Goal: Task Accomplishment & Management: Manage account settings

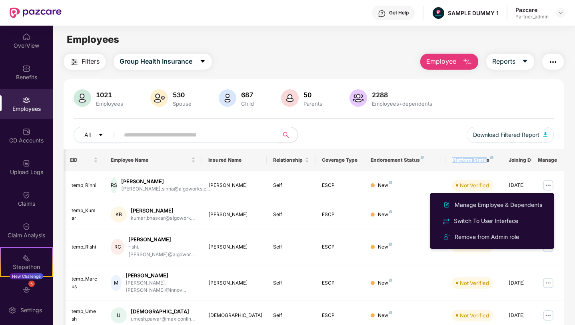
scroll to position [0, 20]
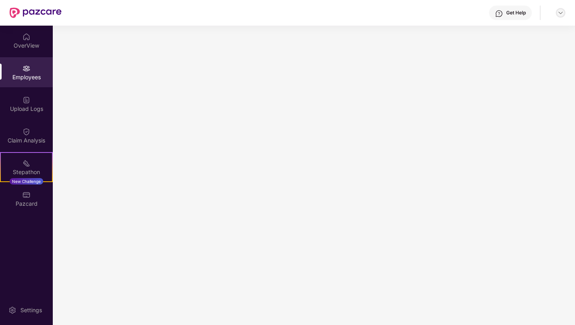
click at [562, 12] on img at bounding box center [560, 13] width 6 height 6
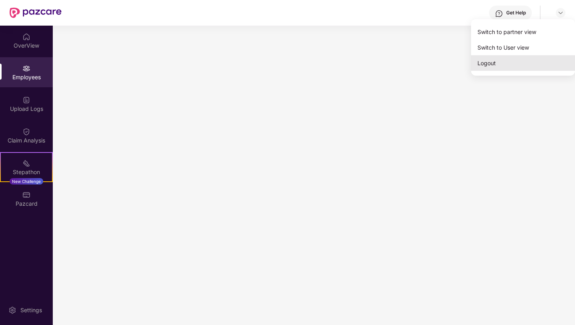
click at [494, 66] on div "Logout" at bounding box center [523, 63] width 104 height 16
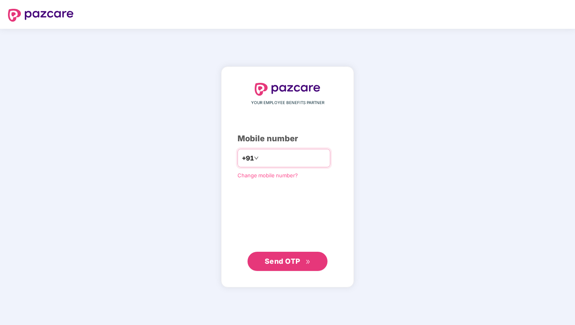
type input "**********"
click at [290, 249] on div "**********" at bounding box center [287, 177] width 100 height 188
click at [290, 262] on span "Send OTP" at bounding box center [283, 260] width 36 height 8
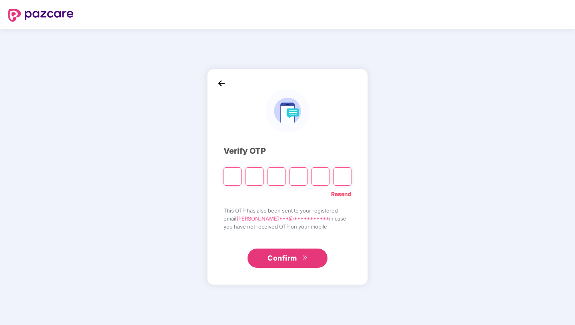
paste input "*"
type input "*"
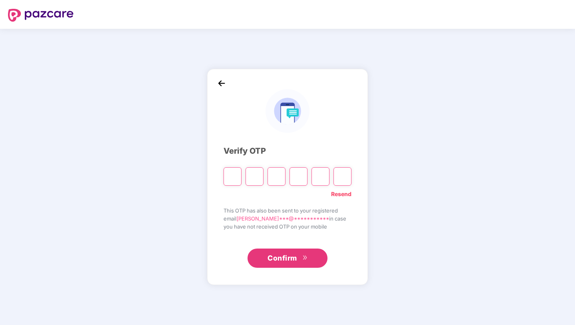
type input "*"
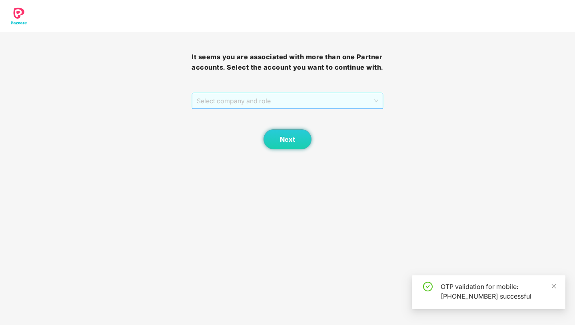
click at [260, 108] on span "Select company and role" at bounding box center [287, 100] width 181 height 15
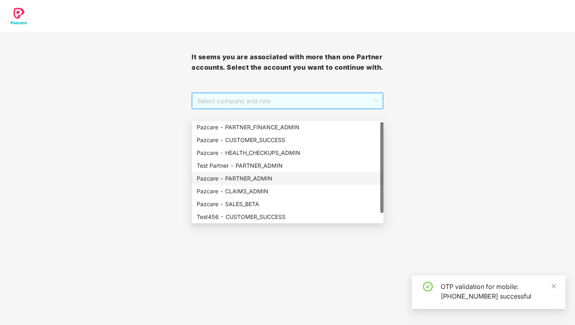
scroll to position [4, 0]
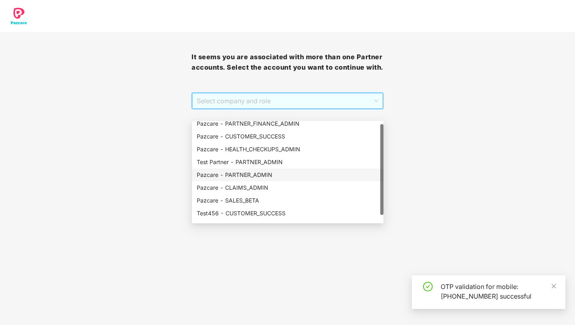
click at [286, 178] on div "Pazcare - PARTNER_ADMIN" at bounding box center [288, 174] width 182 height 9
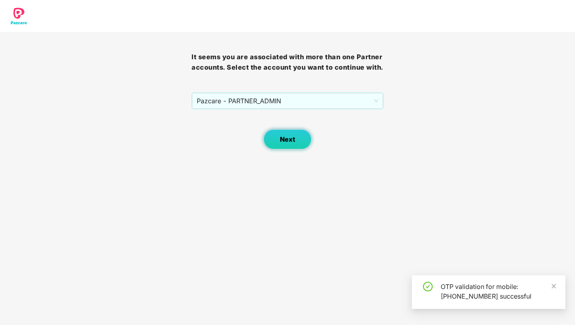
click at [298, 149] on button "Next" at bounding box center [287, 139] width 48 height 20
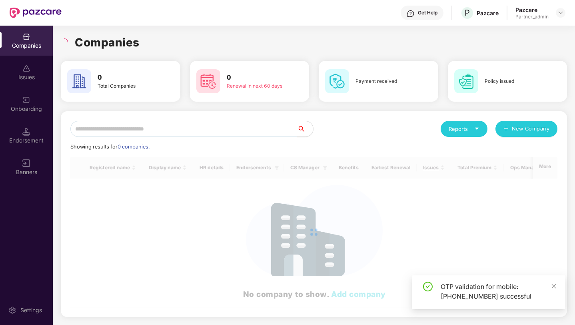
click at [257, 131] on input "text" at bounding box center [183, 129] width 227 height 16
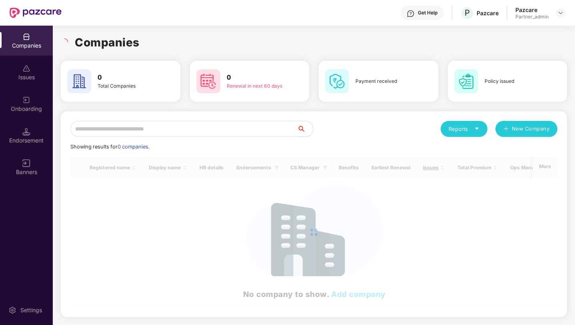
click at [257, 131] on input "text" at bounding box center [183, 129] width 227 height 16
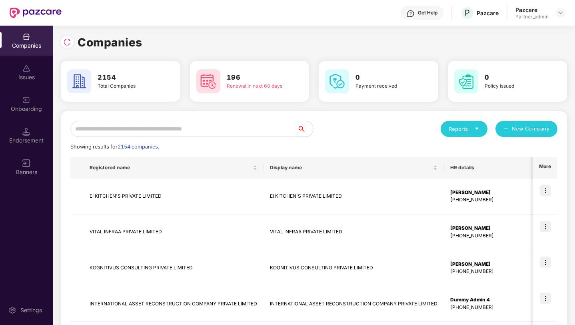
click at [207, 130] on input "text" at bounding box center [183, 129] width 227 height 16
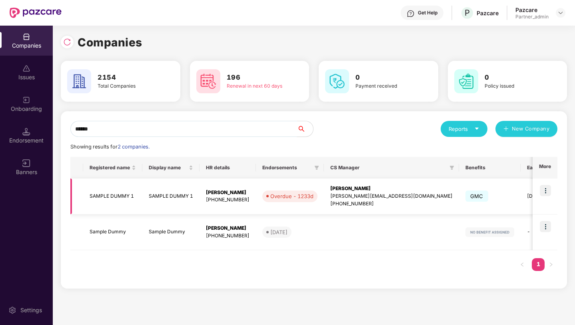
type input "******"
click at [546, 191] on img at bounding box center [545, 190] width 11 height 11
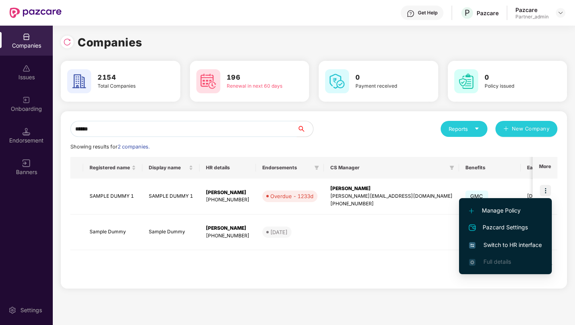
click at [493, 245] on span "Switch to HR interface" at bounding box center [505, 244] width 73 height 9
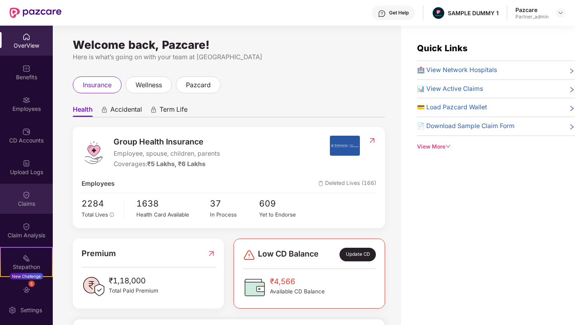
click at [28, 197] on img at bounding box center [26, 195] width 8 height 8
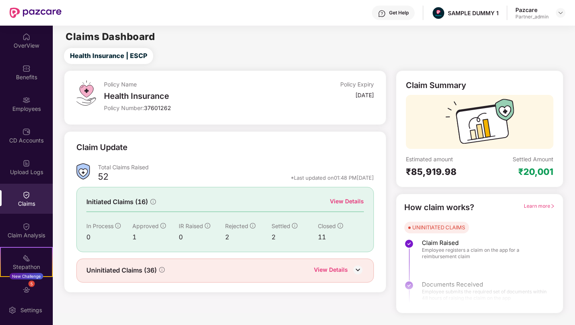
click at [347, 268] on div "View Details" at bounding box center [331, 270] width 34 height 10
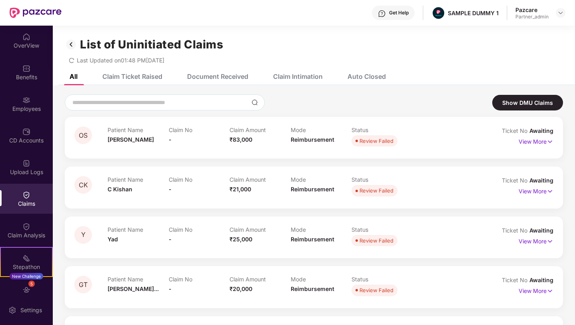
click at [72, 46] on img at bounding box center [71, 45] width 13 height 14
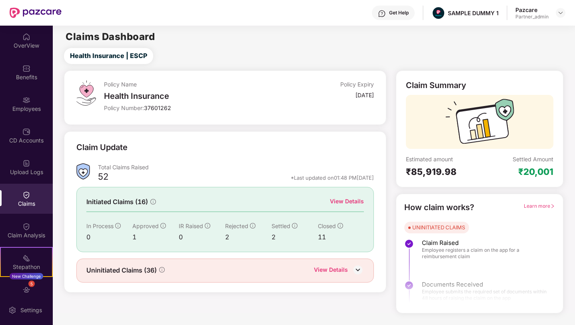
click at [359, 268] on img at bounding box center [358, 269] width 12 height 12
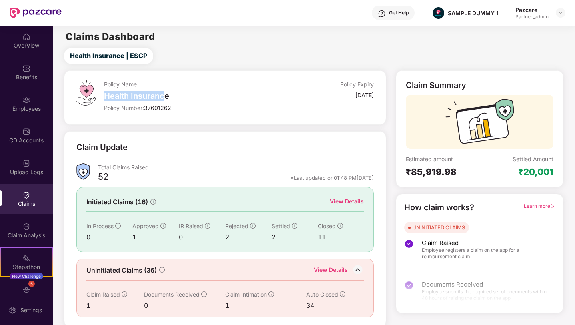
drag, startPoint x: 106, startPoint y: 98, endPoint x: 164, endPoint y: 98, distance: 58.4
click at [165, 98] on div "Health Insurance" at bounding box center [194, 96] width 180 height 10
drag, startPoint x: 145, startPoint y: 108, endPoint x: 181, endPoint y: 108, distance: 36.0
click at [181, 108] on div "Policy Number: 37601262" at bounding box center [194, 108] width 180 height 8
drag, startPoint x: 376, startPoint y: 94, endPoint x: 334, endPoint y: 96, distance: 42.0
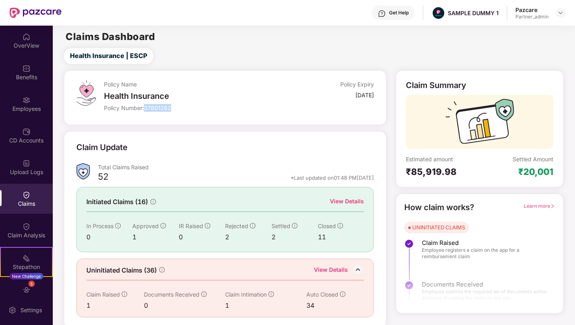
click at [334, 96] on div "Policy Name Health Insurance Policy Number: 37601262 Policy Expiry 30 Sept 2028" at bounding box center [225, 97] width 323 height 54
click at [532, 207] on span "Learn more" at bounding box center [539, 206] width 31 height 6
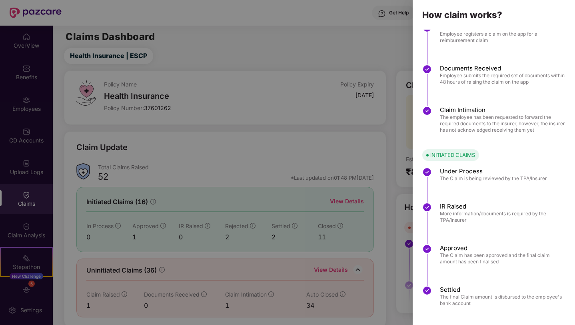
scroll to position [28, 0]
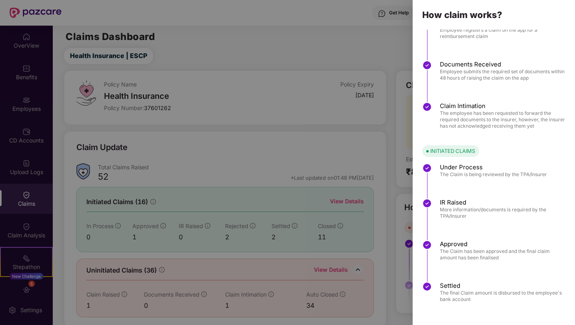
click at [355, 82] on div at bounding box center [287, 162] width 575 height 325
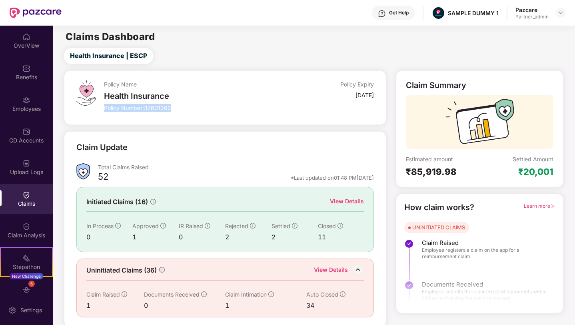
drag, startPoint x: 104, startPoint y: 108, endPoint x: 177, endPoint y: 110, distance: 73.6
click at [177, 110] on div "Policy Number: 37601262" at bounding box center [194, 108] width 180 height 8
drag, startPoint x: 336, startPoint y: 94, endPoint x: 375, endPoint y: 98, distance: 39.0
click at [375, 98] on div "Policy Name Health Insurance Policy Number: 37601262 Policy Expiry 30 Sept 2028" at bounding box center [225, 97] width 323 height 54
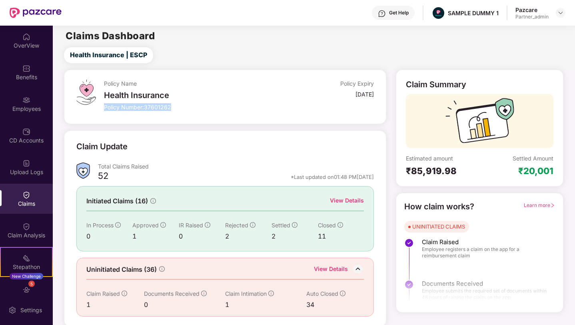
click at [357, 268] on img at bounding box center [358, 269] width 12 height 12
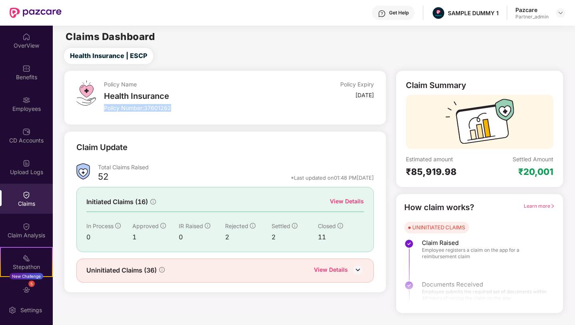
click at [356, 267] on img at bounding box center [358, 269] width 12 height 12
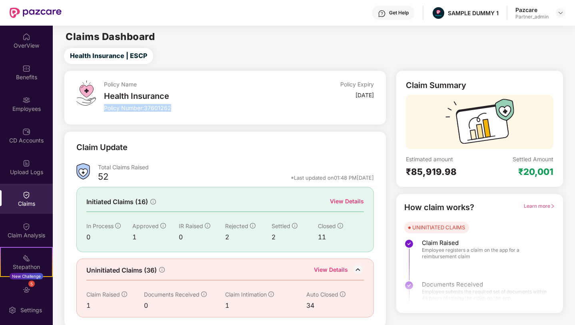
scroll to position [1, 0]
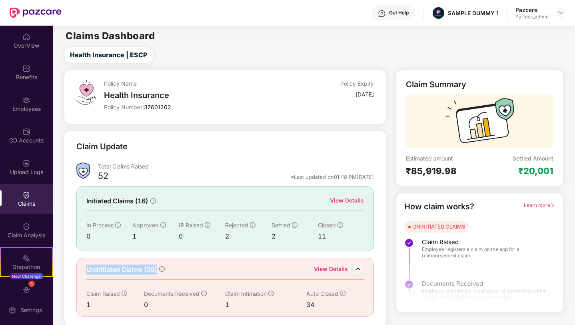
drag, startPoint x: 86, startPoint y: 267, endPoint x: 157, endPoint y: 268, distance: 70.8
click at [157, 268] on span "Uninitiated Claims (36)" at bounding box center [121, 269] width 70 height 10
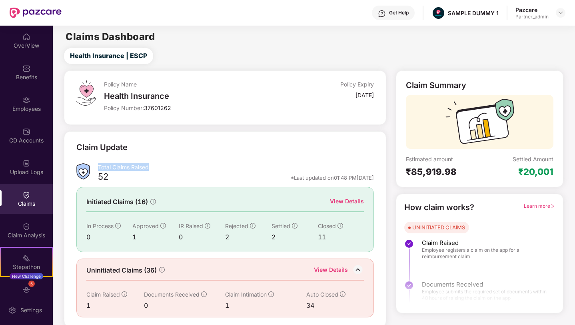
drag, startPoint x: 98, startPoint y: 168, endPoint x: 149, endPoint y: 167, distance: 50.8
click at [149, 167] on div "Total Claims Raised" at bounding box center [236, 167] width 276 height 8
drag, startPoint x: 276, startPoint y: 177, endPoint x: 371, endPoint y: 179, distance: 94.8
click at [371, 179] on div "*Last updated on 01:48 PM, 28 Aug 2025" at bounding box center [332, 177] width 83 height 7
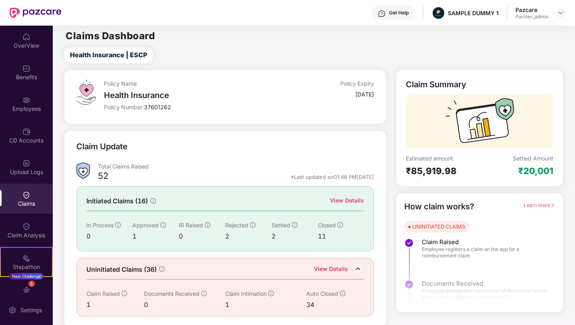
click at [538, 206] on span "Learn more" at bounding box center [539, 205] width 31 height 6
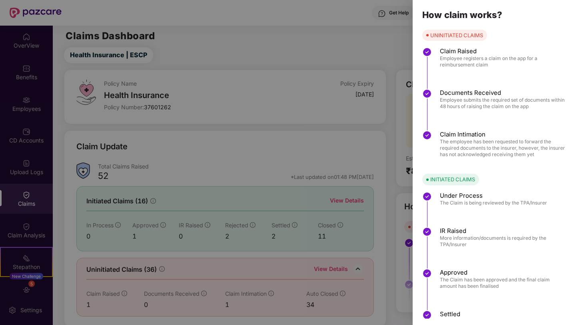
scroll to position [28, 0]
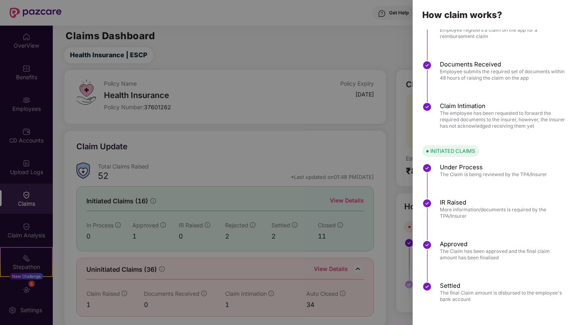
click at [375, 80] on div at bounding box center [287, 162] width 575 height 325
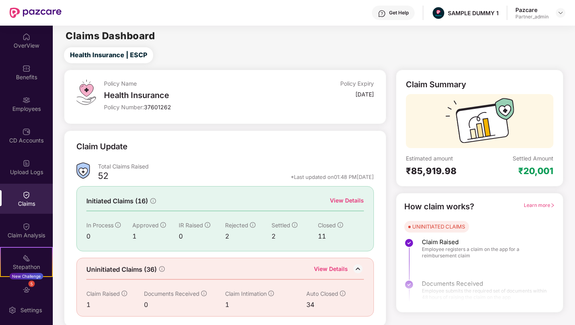
click at [334, 268] on div "View Details" at bounding box center [331, 269] width 34 height 10
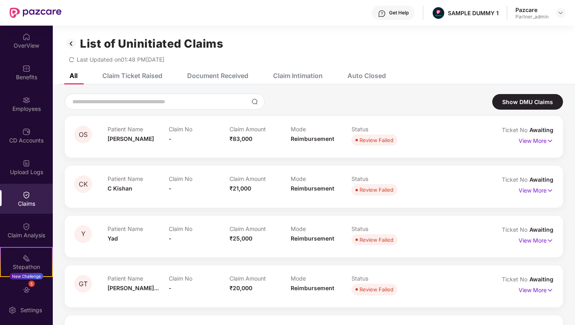
click at [122, 77] on div "Claim Ticket Raised" at bounding box center [132, 76] width 60 height 8
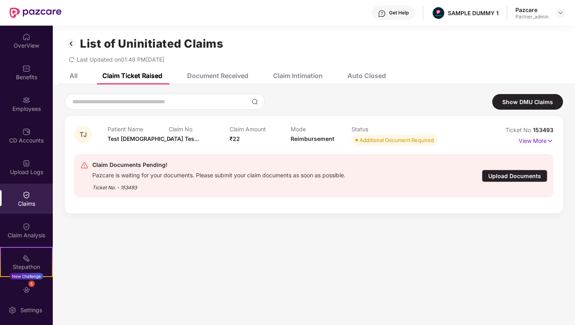
click at [237, 75] on div "Document Received" at bounding box center [217, 76] width 61 height 8
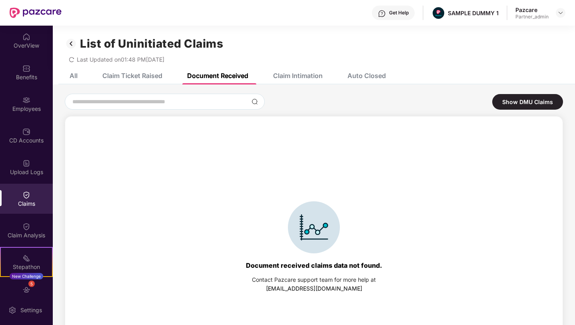
click at [142, 78] on div "Claim Ticket Raised" at bounding box center [132, 76] width 60 height 8
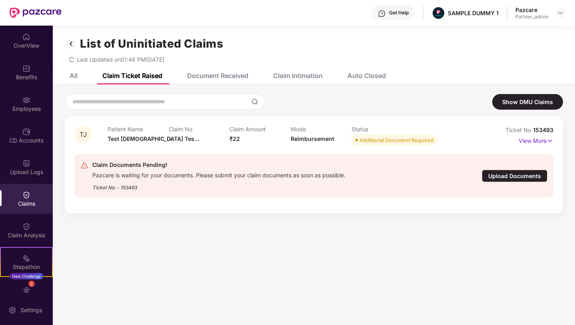
click at [223, 74] on div "Document Received" at bounding box center [217, 76] width 61 height 8
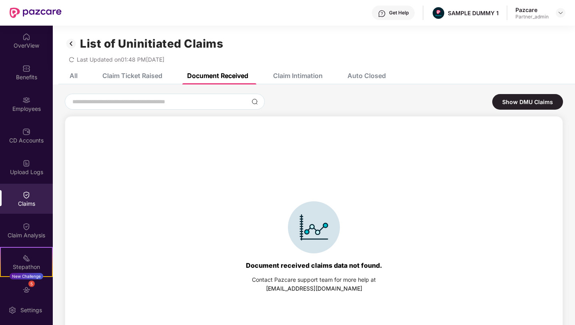
click at [287, 75] on div "Claim Intimation" at bounding box center [298, 76] width 50 height 8
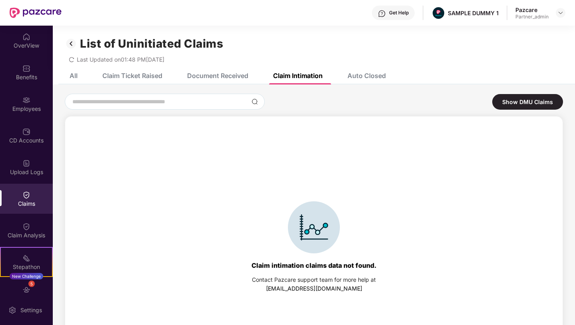
click at [367, 76] on div "Auto Closed" at bounding box center [366, 76] width 38 height 8
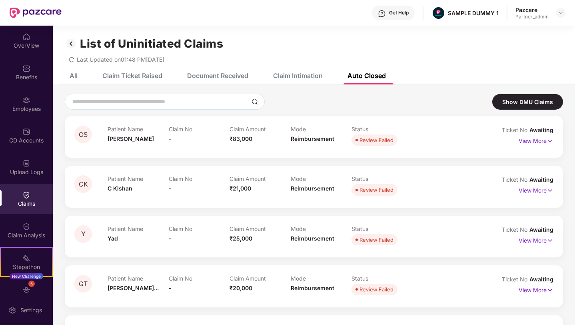
click at [70, 44] on img at bounding box center [71, 44] width 13 height 14
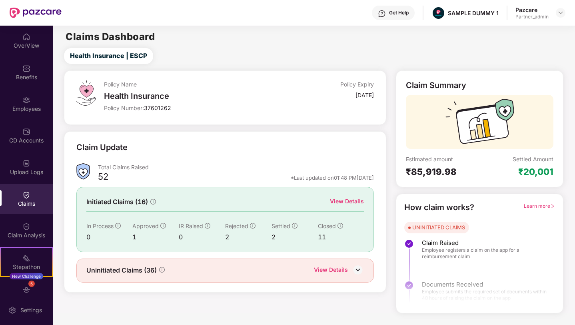
click at [351, 201] on div "View Details" at bounding box center [347, 201] width 34 height 9
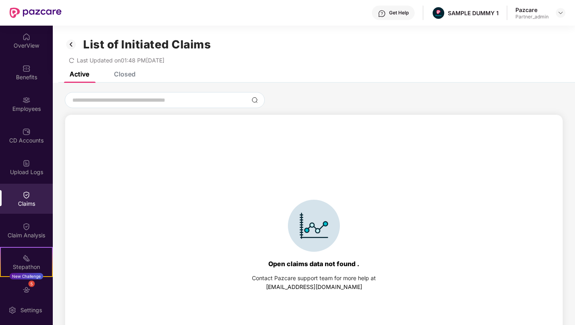
click at [128, 74] on div "Closed" at bounding box center [125, 74] width 22 height 8
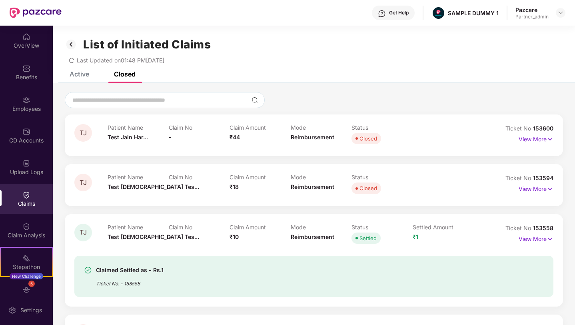
click at [84, 78] on div "Active" at bounding box center [74, 74] width 32 height 18
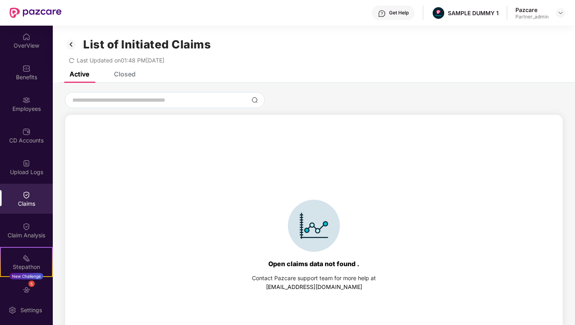
click at [126, 74] on div "Closed" at bounding box center [125, 74] width 22 height 8
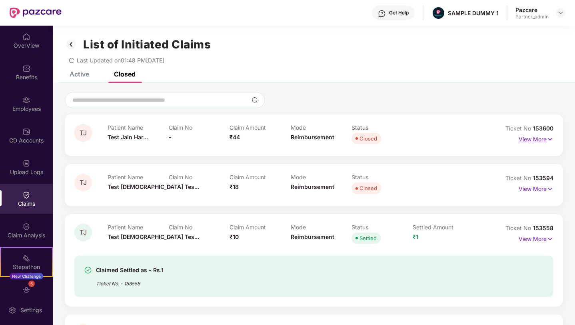
click at [532, 140] on p "View More" at bounding box center [536, 138] width 35 height 11
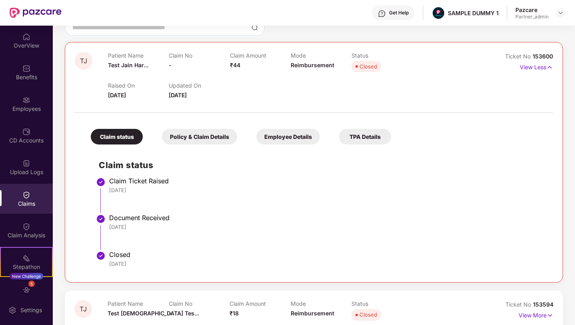
scroll to position [82, 0]
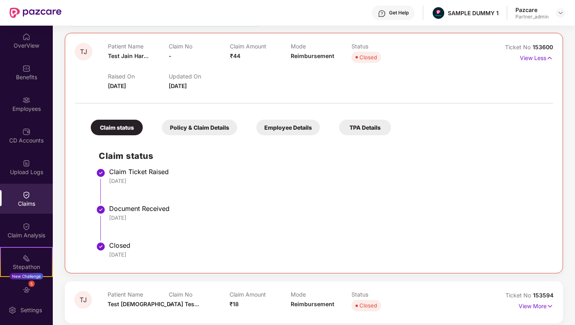
click at [202, 129] on div "Policy & Claim Details" at bounding box center [199, 128] width 75 height 16
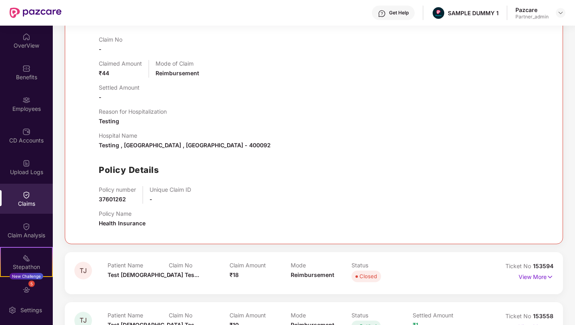
scroll to position [218, 0]
drag, startPoint x: 125, startPoint y: 197, endPoint x: 97, endPoint y: 197, distance: 28.0
click at [96, 197] on div "Claim Details Claim No - Claimed Amount ₹44 Mode of Claim Reimbursement Settled…" at bounding box center [314, 117] width 462 height 231
click at [137, 223] on span "Health Insurance" at bounding box center [122, 222] width 47 height 7
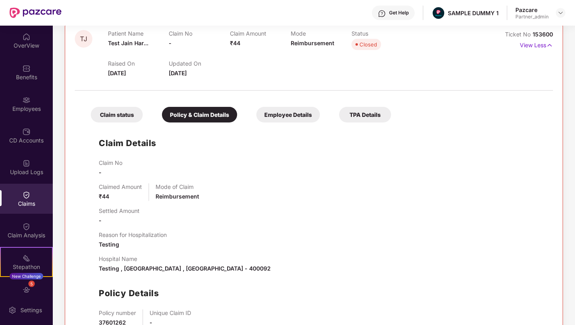
scroll to position [82, 0]
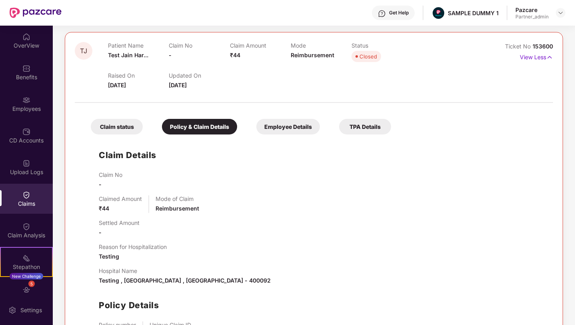
click at [289, 130] on div "Employee Details" at bounding box center [288, 127] width 64 height 16
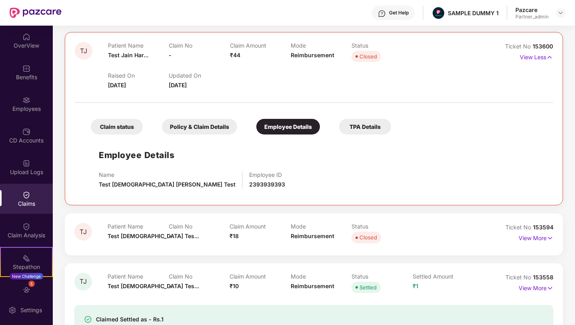
scroll to position [99, 0]
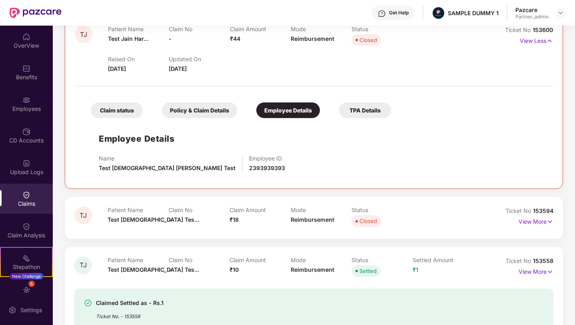
click at [376, 114] on div "TPA Details" at bounding box center [365, 110] width 52 height 16
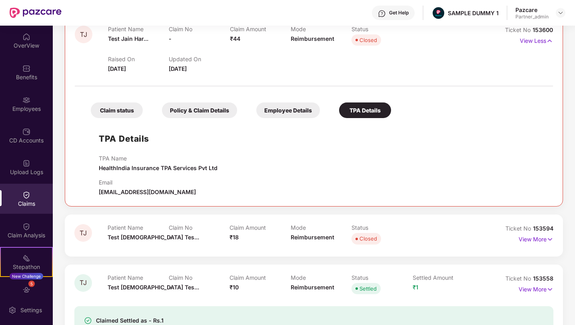
scroll to position [0, 0]
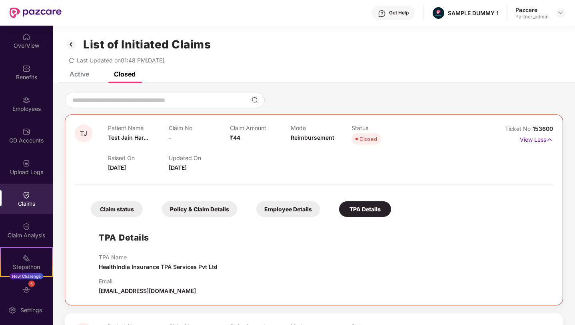
click at [72, 44] on img at bounding box center [71, 45] width 13 height 14
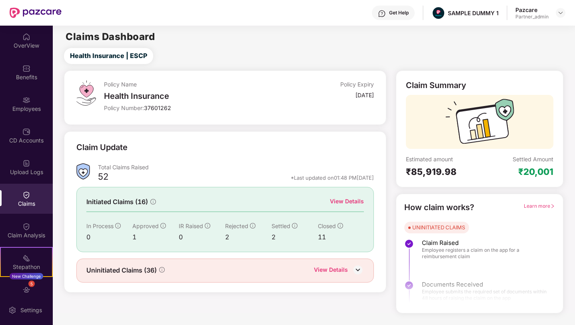
click at [544, 206] on span "Learn more" at bounding box center [539, 206] width 31 height 6
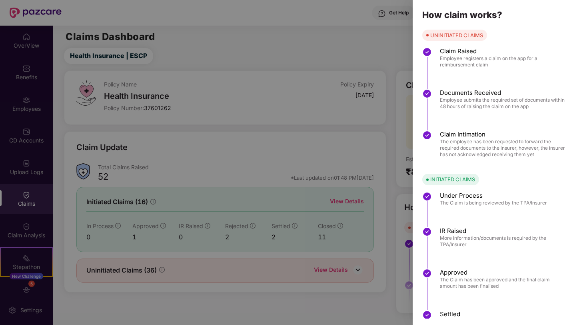
scroll to position [28, 0]
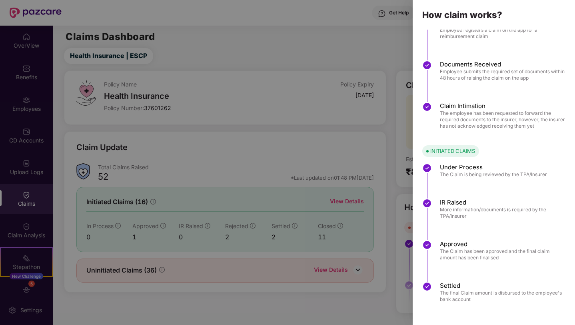
click at [376, 108] on div at bounding box center [287, 162] width 575 height 325
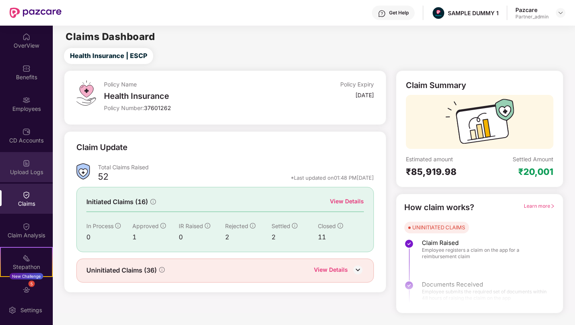
click at [20, 169] on div "Upload Logs" at bounding box center [26, 172] width 53 height 8
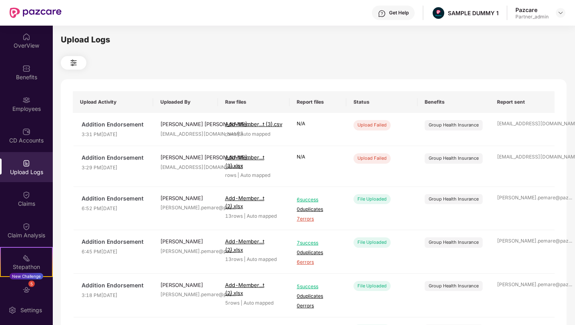
click at [81, 66] on button at bounding box center [74, 63] width 26 height 14
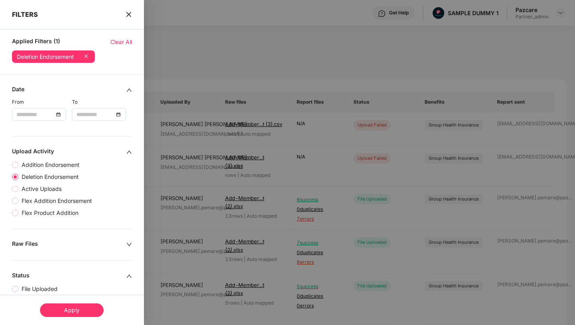
click at [84, 307] on div "Apply" at bounding box center [72, 310] width 64 height 14
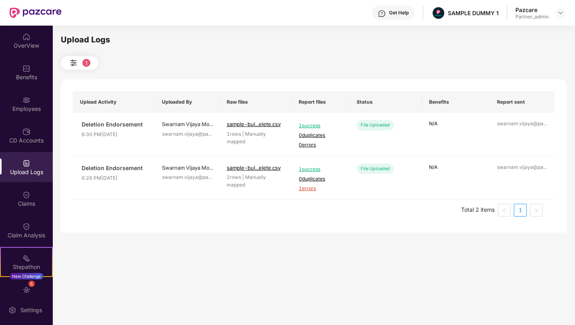
click at [90, 63] on button "1" at bounding box center [80, 63] width 38 height 14
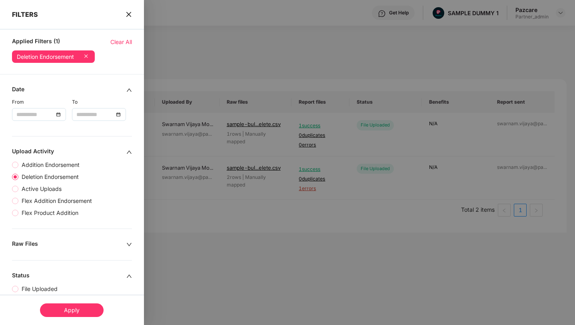
click at [88, 56] on icon at bounding box center [86, 56] width 8 height 8
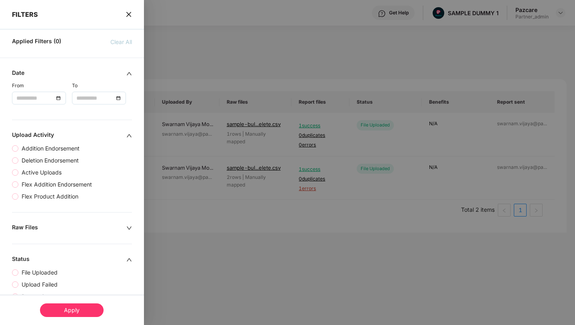
click at [126, 7] on div "FILTERS" at bounding box center [72, 9] width 144 height 18
click at [127, 14] on icon "close" at bounding box center [129, 14] width 6 height 6
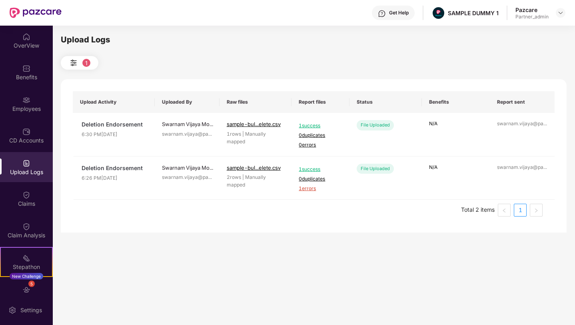
click at [92, 65] on button "1" at bounding box center [80, 63] width 38 height 14
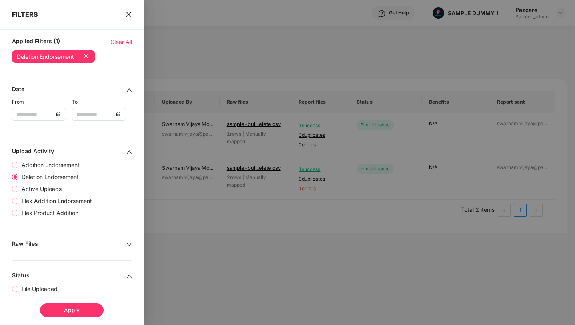
click at [90, 54] on icon at bounding box center [86, 56] width 8 height 8
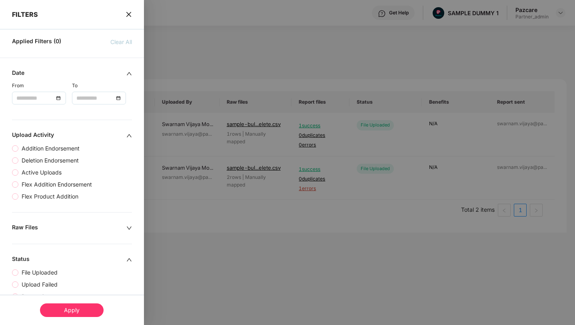
click at [74, 310] on div "Apply" at bounding box center [72, 310] width 64 height 14
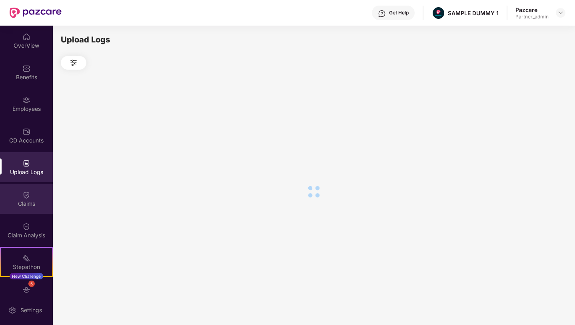
click at [27, 203] on div "Claims" at bounding box center [26, 203] width 53 height 8
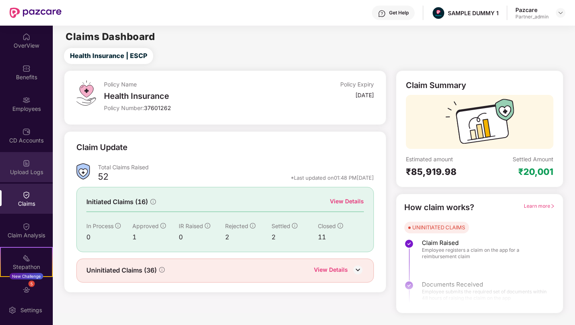
click at [27, 166] on img at bounding box center [26, 163] width 8 height 8
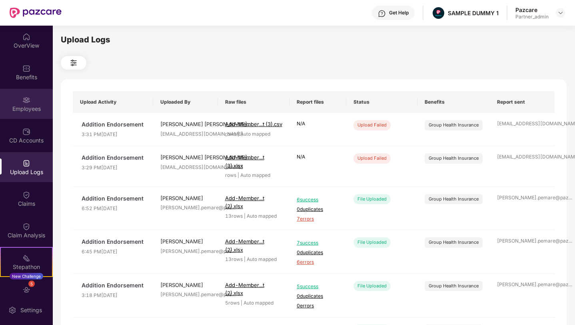
click at [19, 107] on div "Employees" at bounding box center [26, 109] width 53 height 8
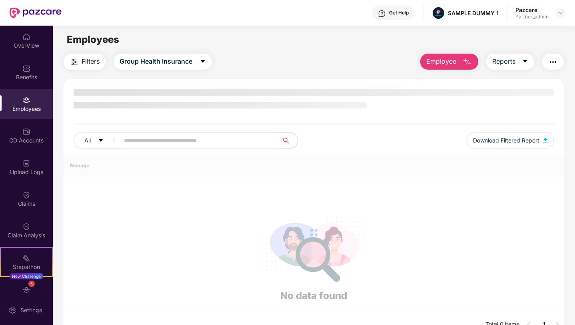
click at [452, 61] on span "Employee" at bounding box center [441, 61] width 30 height 10
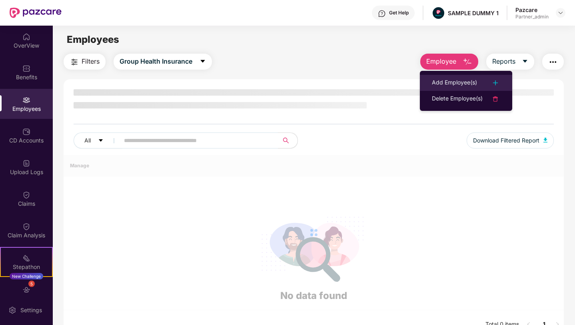
click at [455, 87] on div "Add Employee(s)" at bounding box center [454, 83] width 45 height 10
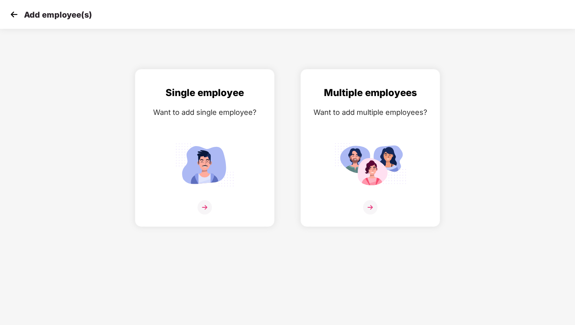
click at [8, 11] on img at bounding box center [14, 14] width 12 height 12
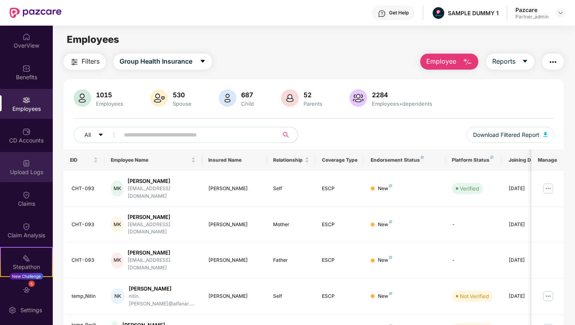
click at [26, 169] on div "Upload Logs" at bounding box center [26, 172] width 53 height 8
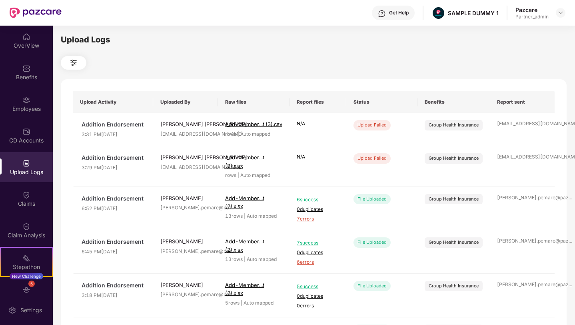
click at [82, 63] on button at bounding box center [74, 63] width 26 height 14
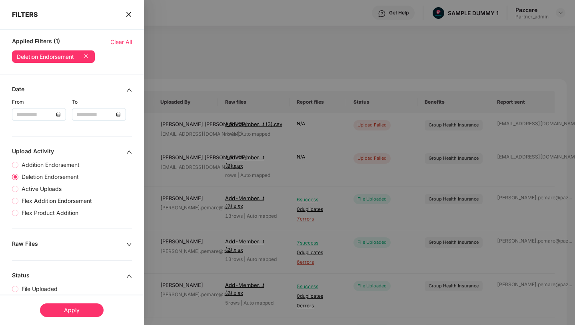
click at [74, 312] on div "Apply" at bounding box center [72, 310] width 64 height 14
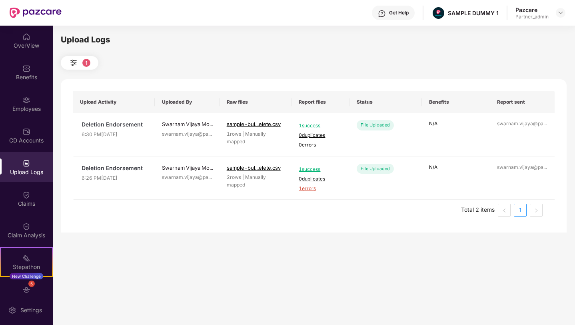
click at [65, 63] on button "1" at bounding box center [80, 63] width 38 height 14
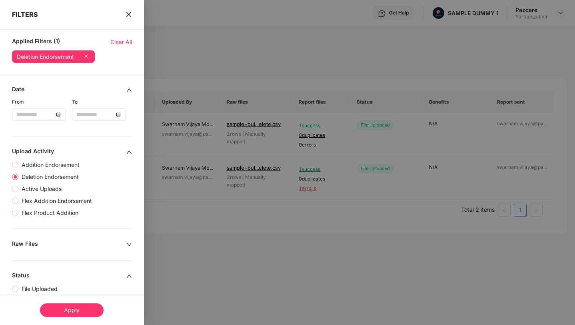
click at [90, 56] on icon at bounding box center [86, 56] width 8 height 8
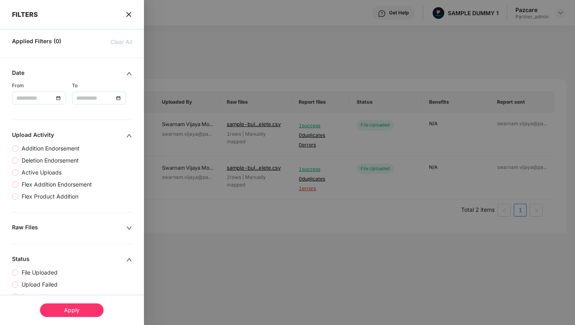
click at [86, 308] on div "Apply" at bounding box center [72, 310] width 64 height 14
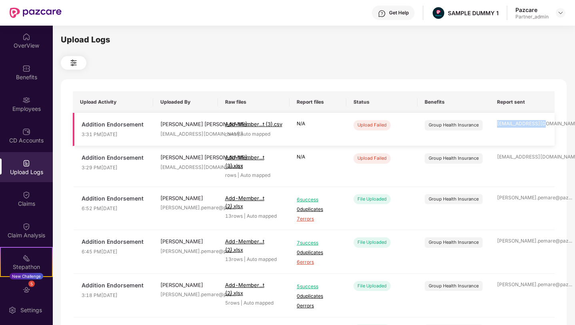
drag, startPoint x: 497, startPoint y: 126, endPoint x: 546, endPoint y: 123, distance: 48.9
click at [546, 123] on div "shant@pazcare.com" at bounding box center [522, 124] width 50 height 8
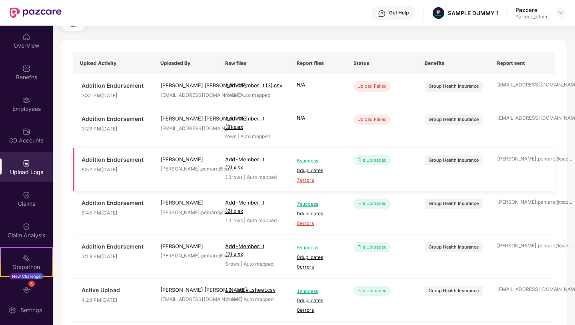
click at [306, 184] on span "7 errors" at bounding box center [318, 180] width 42 height 8
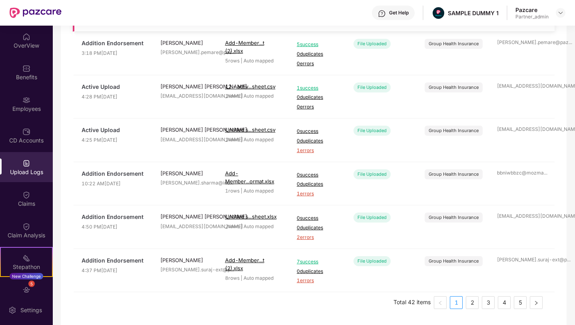
scroll to position [0, 0]
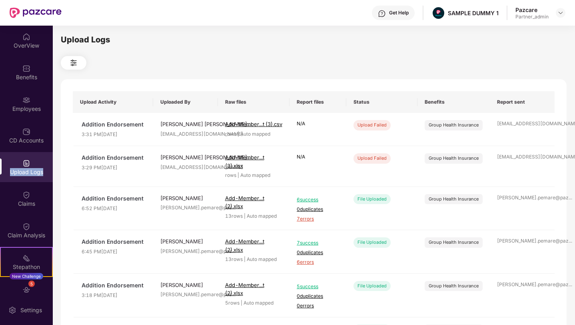
copy div "Upload Logs"
drag, startPoint x: 44, startPoint y: 172, endPoint x: 4, endPoint y: 172, distance: 40.0
click at [4, 172] on div "Upload Logs" at bounding box center [26, 172] width 53 height 8
click at [28, 105] on div "Employees" at bounding box center [26, 109] width 53 height 8
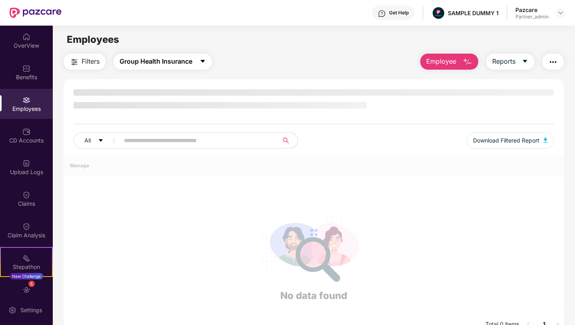
click at [185, 62] on span "Group Health Insurance" at bounding box center [156, 61] width 73 height 10
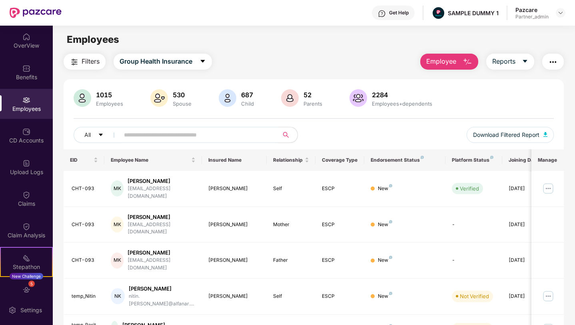
click at [238, 55] on div "Filters Group Health Insurance Employee Reports" at bounding box center [314, 62] width 500 height 16
click at [96, 64] on span "Filters" at bounding box center [91, 61] width 18 height 10
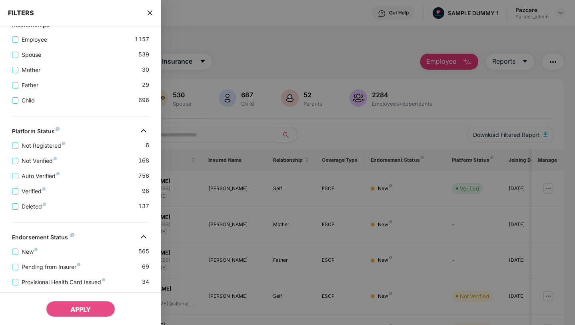
scroll to position [212, 0]
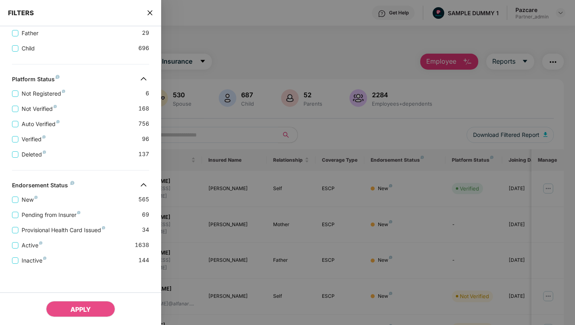
click at [148, 12] on icon "close" at bounding box center [150, 13] width 6 height 6
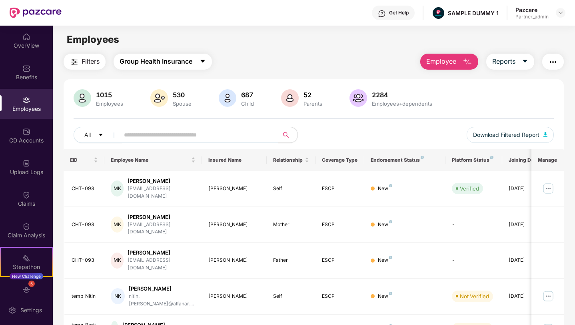
click at [170, 62] on span "Group Health Insurance" at bounding box center [156, 61] width 73 height 10
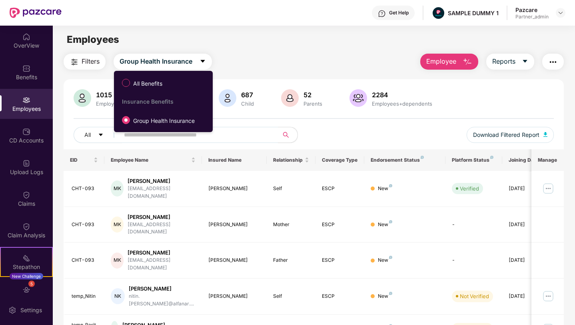
click at [243, 57] on div "Filters Group Health Insurance Employee Reports" at bounding box center [314, 62] width 500 height 16
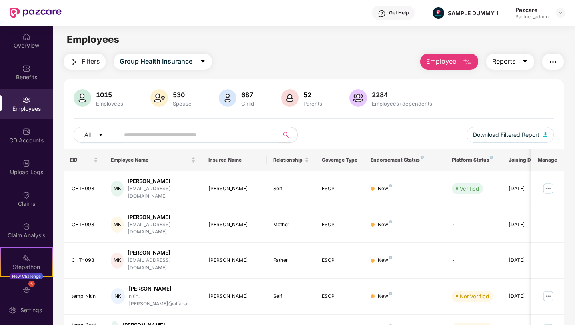
click at [507, 64] on span "Reports" at bounding box center [503, 61] width 23 height 10
click at [554, 64] on img "button" at bounding box center [553, 62] width 10 height 10
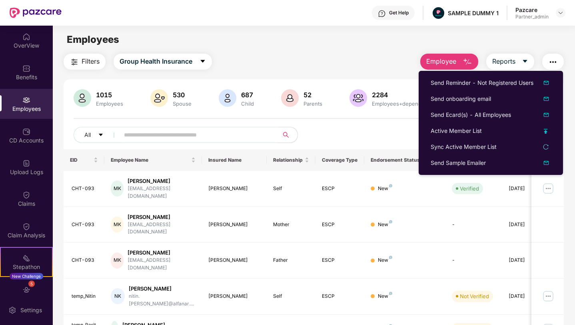
click at [361, 52] on main "Employees Filters Group Health Insurance Employee Reports 1015 Employees 530 Sp…" at bounding box center [314, 188] width 522 height 325
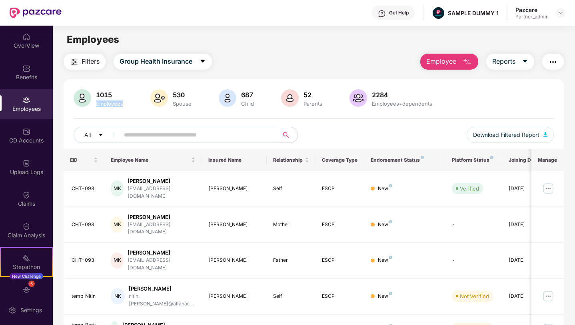
drag, startPoint x: 124, startPoint y: 103, endPoint x: 95, endPoint y: 105, distance: 28.8
click at [95, 105] on div "Employees" at bounding box center [109, 103] width 30 height 6
drag, startPoint x: 172, startPoint y: 104, endPoint x: 205, endPoint y: 104, distance: 33.2
click at [205, 104] on div "1015 Employees 530 Spouse 687 Child [DEMOGRAPHIC_DATA] Parents 2284 Employees+d…" at bounding box center [314, 98] width 480 height 19
drag, startPoint x: 254, startPoint y: 103, endPoint x: 238, endPoint y: 103, distance: 16.0
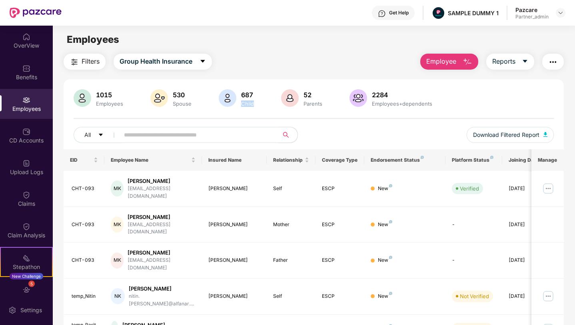
click at [238, 103] on div "687 Child" at bounding box center [247, 98] width 19 height 17
drag, startPoint x: 431, startPoint y: 102, endPoint x: 371, endPoint y: 103, distance: 59.6
click at [371, 103] on div "Employees+dependents" at bounding box center [402, 103] width 64 height 6
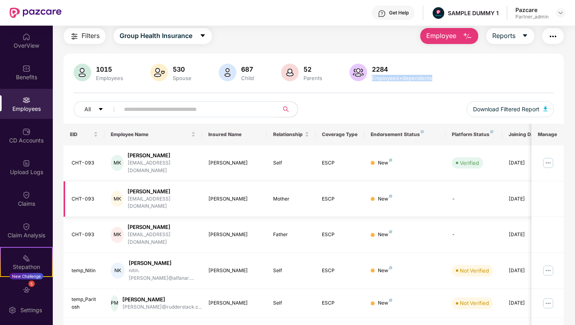
scroll to position [0, 20]
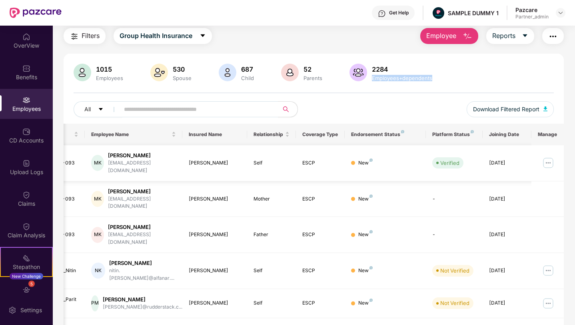
click at [549, 158] on img at bounding box center [548, 162] width 13 height 13
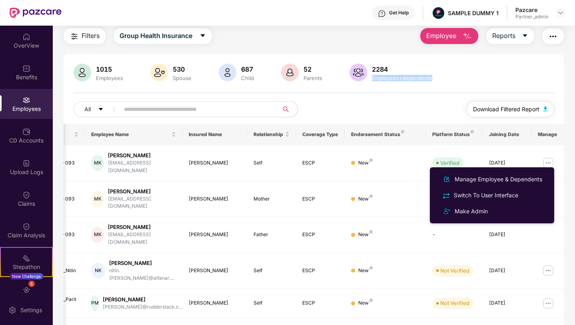
click at [514, 110] on span "Download Filtered Report" at bounding box center [506, 109] width 66 height 9
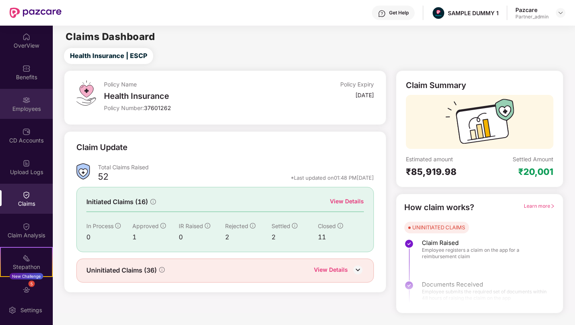
click at [32, 108] on div "Employees" at bounding box center [26, 109] width 53 height 8
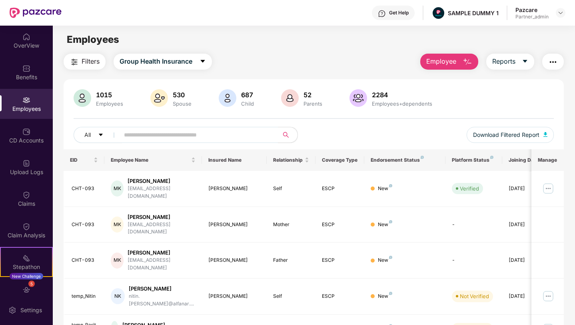
click at [98, 66] on span "Filters" at bounding box center [91, 61] width 18 height 10
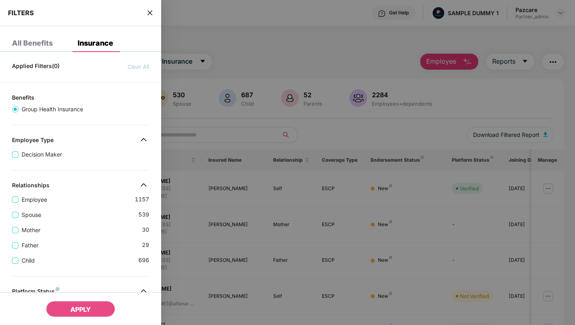
click at [148, 14] on icon "close" at bounding box center [149, 12] width 5 height 5
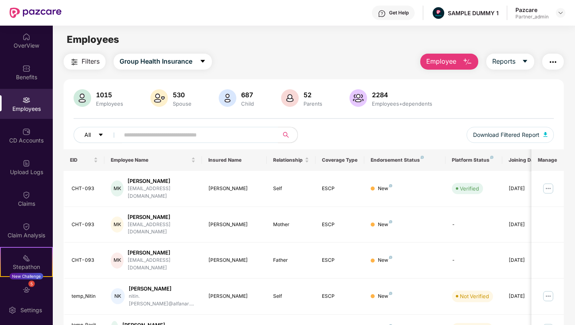
click at [85, 137] on span "All" at bounding box center [87, 134] width 6 height 9
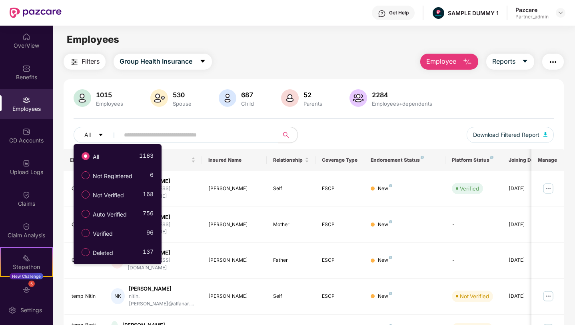
click at [375, 123] on div "1015 Employees 530 Spouse 687 Child [DEMOGRAPHIC_DATA] Parents 2284 Employees+d…" at bounding box center [314, 119] width 500 height 60
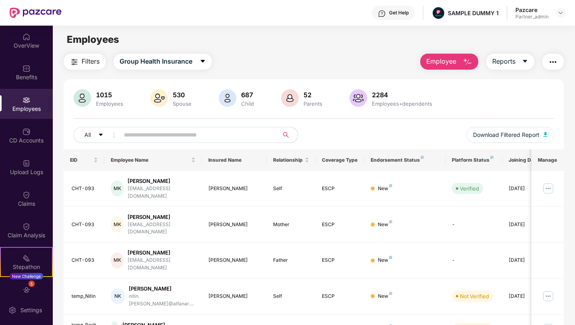
click at [440, 64] on span "Employee" at bounding box center [441, 61] width 30 height 10
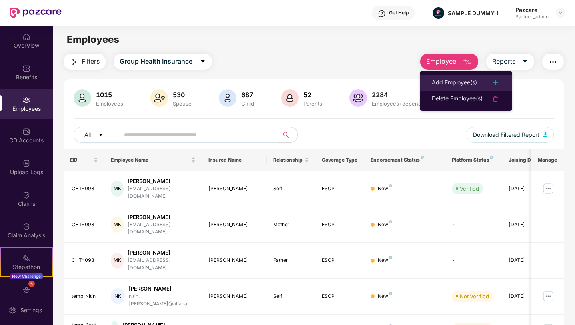
click at [460, 84] on div "Add Employee(s)" at bounding box center [454, 83] width 45 height 10
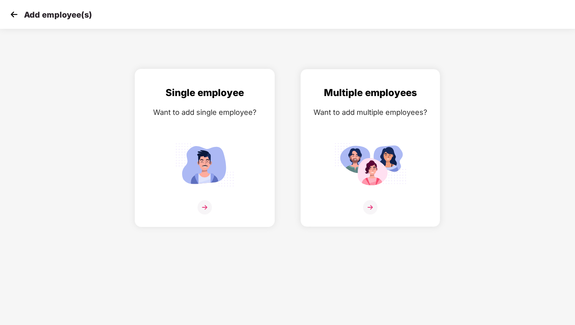
click at [205, 208] on img at bounding box center [204, 207] width 14 height 14
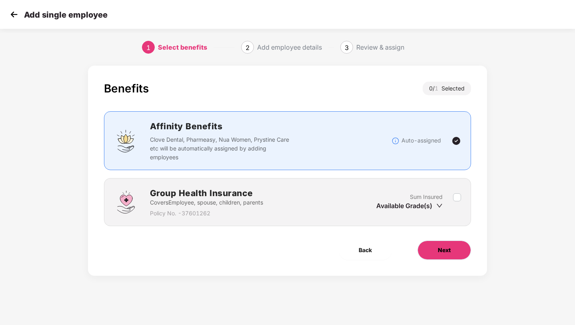
click at [439, 250] on span "Next" at bounding box center [444, 249] width 13 height 9
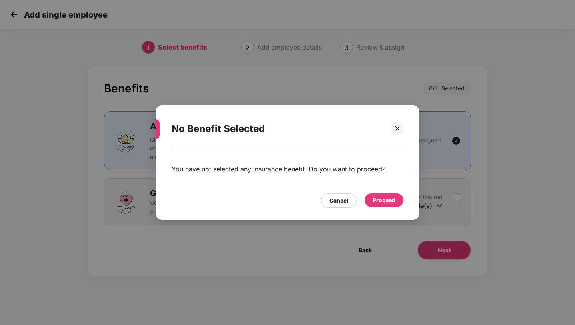
click at [383, 206] on div "Proceed" at bounding box center [384, 200] width 39 height 14
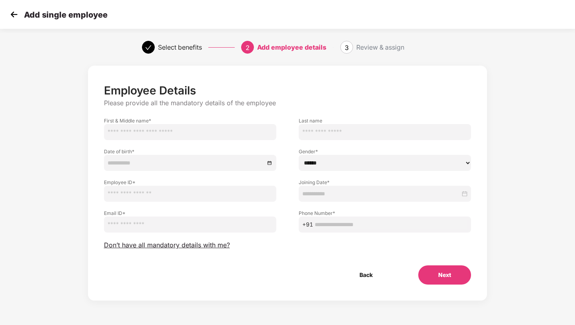
click at [436, 275] on button "Next" at bounding box center [444, 274] width 53 height 19
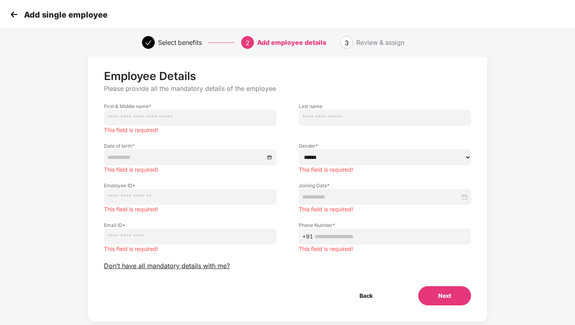
scroll to position [31, 0]
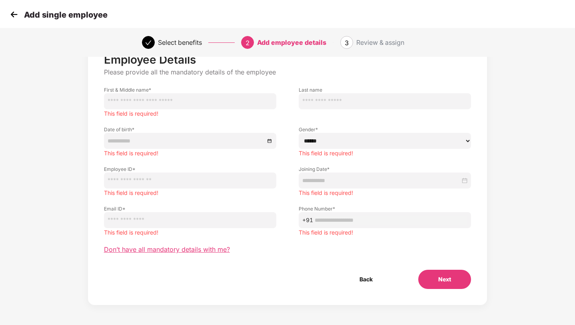
click at [202, 251] on span "Don’t have all mandatory details with me?" at bounding box center [167, 249] width 126 height 8
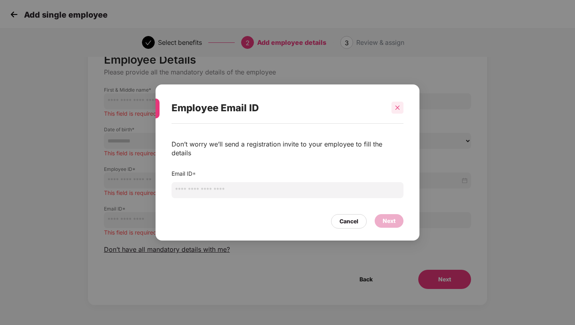
click at [395, 110] on icon "close" at bounding box center [398, 108] width 6 height 6
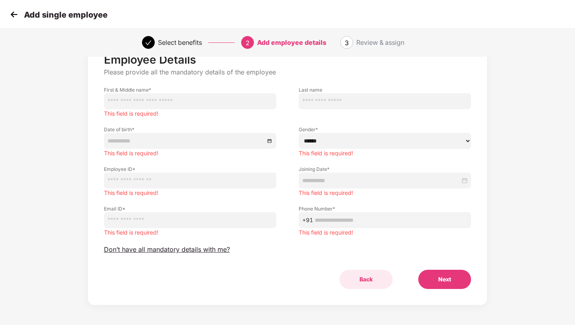
click at [361, 284] on button "Back" at bounding box center [365, 278] width 53 height 19
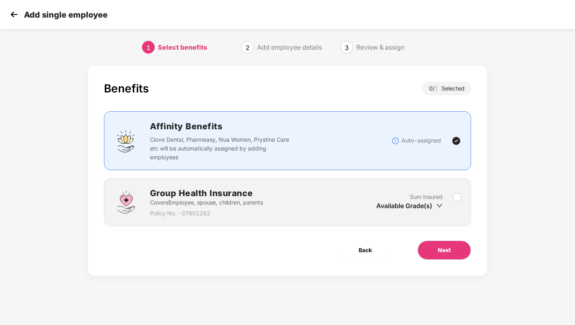
scroll to position [0, 0]
click at [361, 257] on button "Back" at bounding box center [365, 249] width 53 height 19
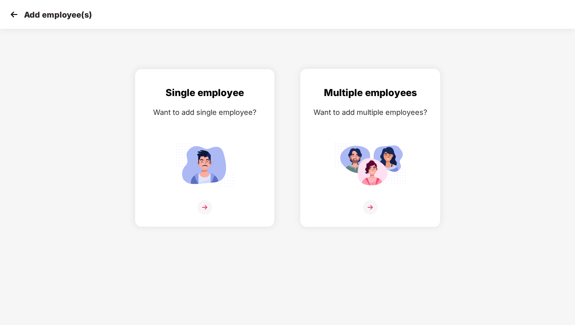
click at [370, 210] on img at bounding box center [370, 207] width 14 height 14
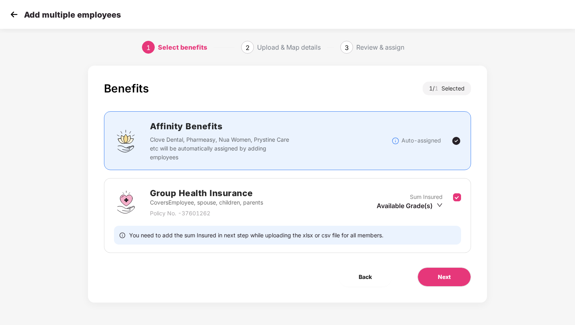
click at [439, 217] on div "Group Health Insurance Covers Employee, spouse, children, parents Policy No. - …" at bounding box center [287, 215] width 367 height 75
click at [429, 275] on button "Next" at bounding box center [444, 276] width 54 height 19
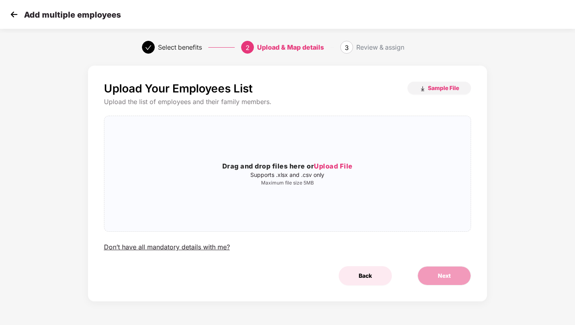
click at [369, 275] on span "Back" at bounding box center [365, 275] width 13 height 9
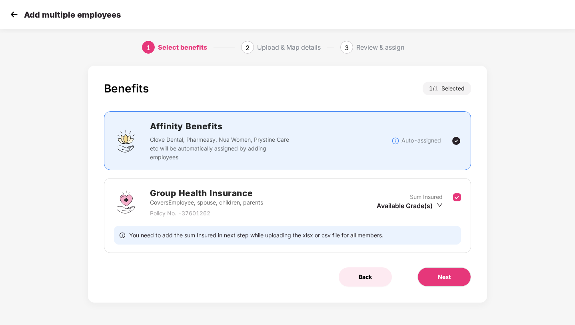
click at [371, 276] on span "Back" at bounding box center [365, 276] width 13 height 9
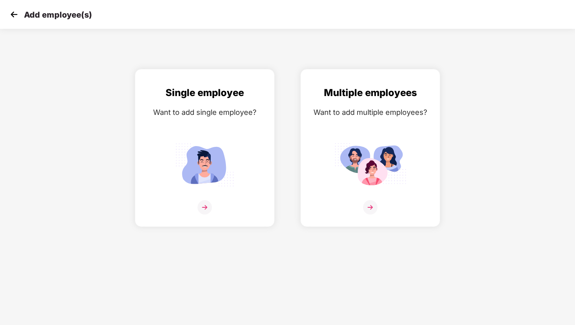
click at [12, 13] on img at bounding box center [14, 14] width 12 height 12
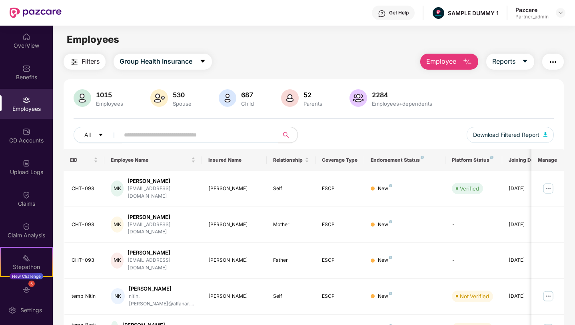
click at [92, 68] on button "Filters" at bounding box center [85, 62] width 42 height 16
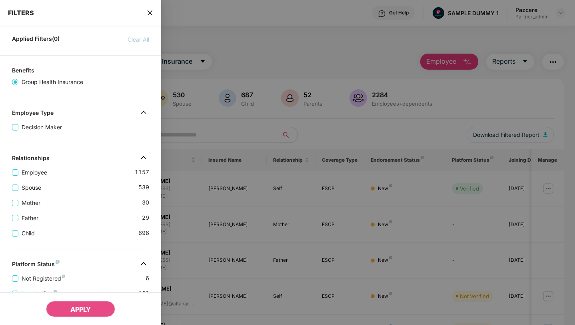
scroll to position [58, 0]
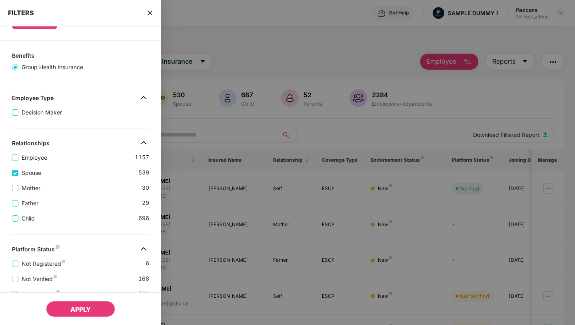
click at [86, 310] on span "APPLY" at bounding box center [80, 309] width 20 height 8
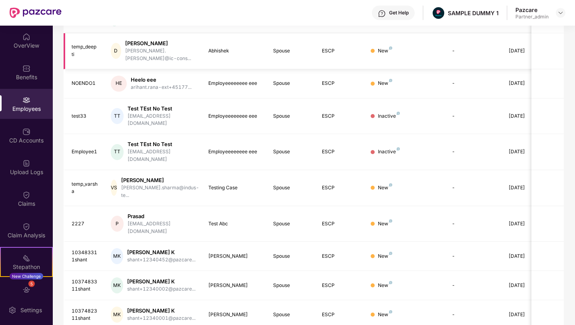
scroll to position [0, 0]
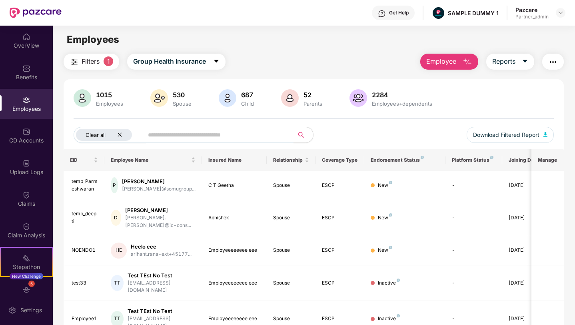
click at [118, 133] on icon "close" at bounding box center [120, 135] width 4 height 4
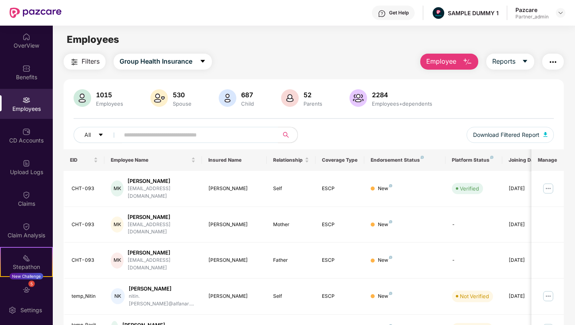
click at [551, 65] on img "button" at bounding box center [553, 62] width 10 height 10
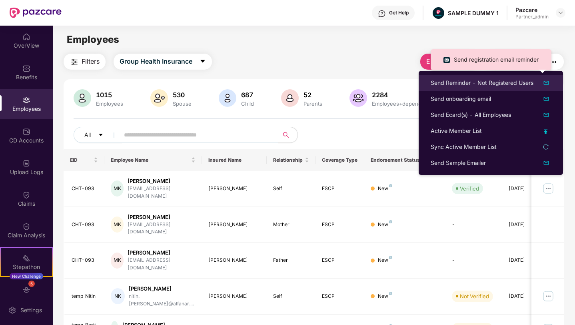
click at [493, 84] on div "Send Reminder - Not Registered Users" at bounding box center [482, 82] width 103 height 9
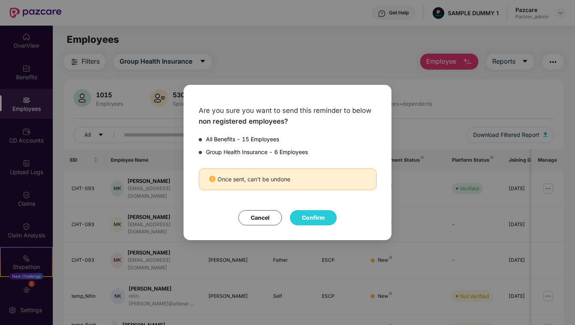
click at [270, 219] on button "Cancel" at bounding box center [260, 217] width 44 height 15
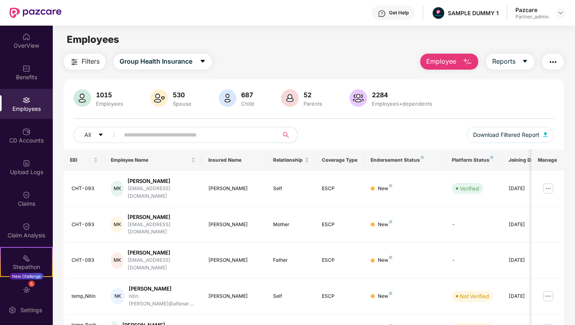
click at [555, 68] on button "button" at bounding box center [553, 62] width 22 height 16
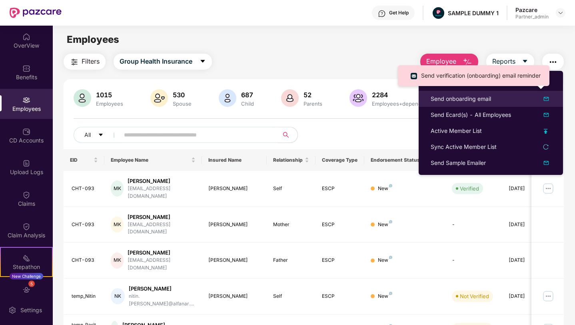
click at [473, 98] on div "Send onboarding email" at bounding box center [461, 98] width 60 height 9
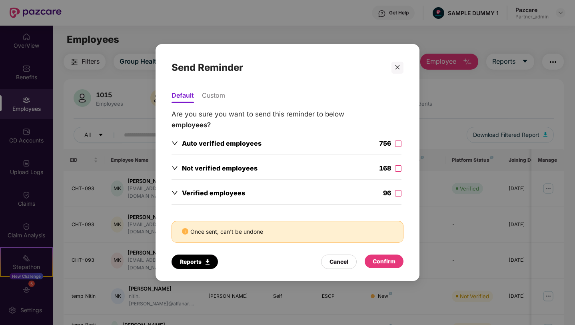
click at [233, 196] on span "Verified employees" at bounding box center [213, 193] width 63 height 8
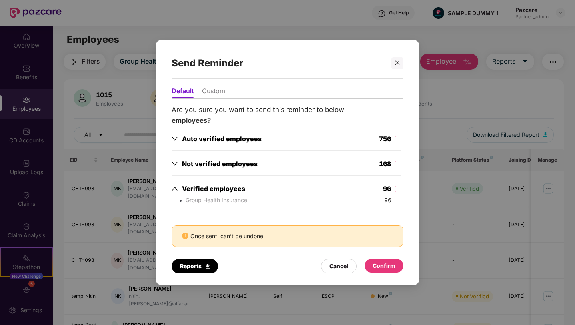
click at [233, 196] on span "Group Health Insurance" at bounding box center [216, 199] width 62 height 7
click at [399, 64] on icon "close" at bounding box center [397, 63] width 4 height 4
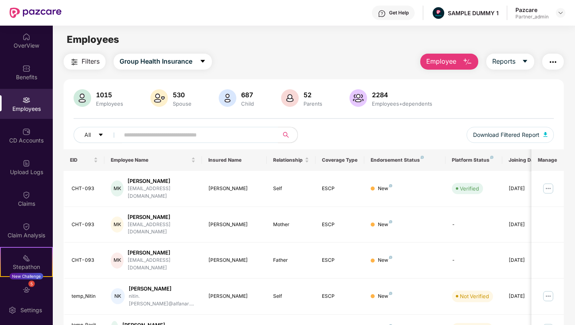
click at [555, 61] on img "button" at bounding box center [553, 62] width 10 height 10
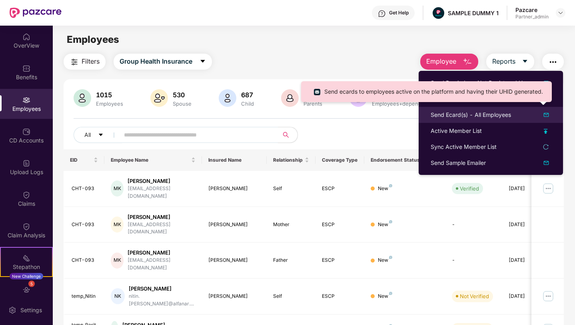
click at [455, 116] on div "Send Ecard(s) - All Employees" at bounding box center [471, 114] width 80 height 9
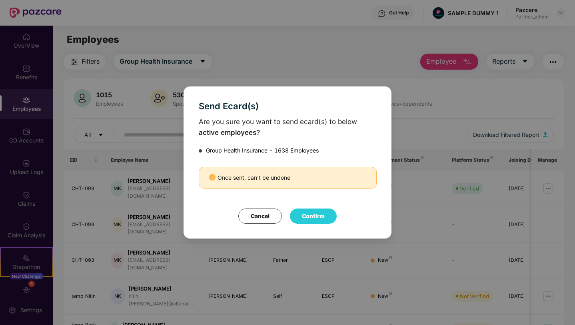
click at [259, 217] on button "Cancel" at bounding box center [260, 215] width 44 height 15
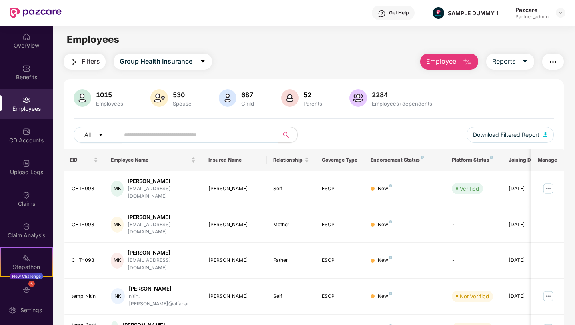
click at [550, 66] on img "button" at bounding box center [553, 62] width 10 height 10
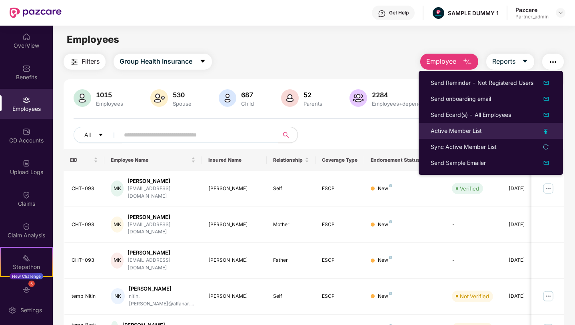
click at [465, 134] on div "Active Member List" at bounding box center [456, 130] width 51 height 9
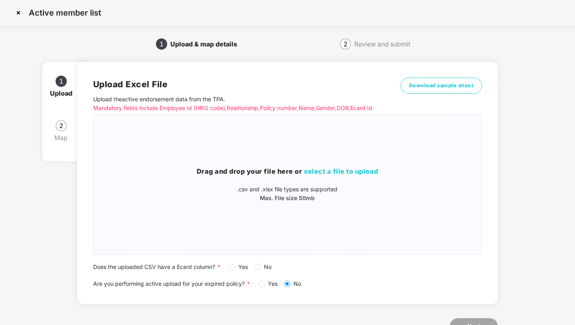
click at [18, 14] on img at bounding box center [18, 12] width 13 height 13
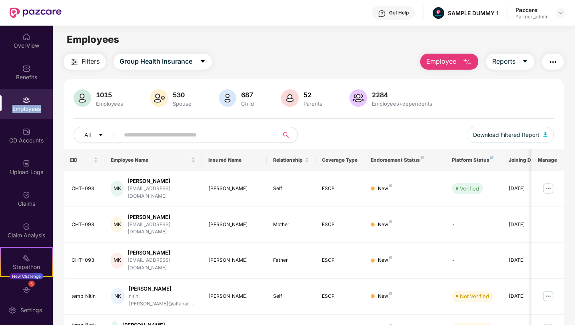
copy div "Employees"
drag, startPoint x: 43, startPoint y: 110, endPoint x: 7, endPoint y: 109, distance: 36.4
click at [7, 109] on div "Employees" at bounding box center [26, 109] width 53 height 8
click at [18, 233] on div "Claim Analysis" at bounding box center [26, 235] width 53 height 8
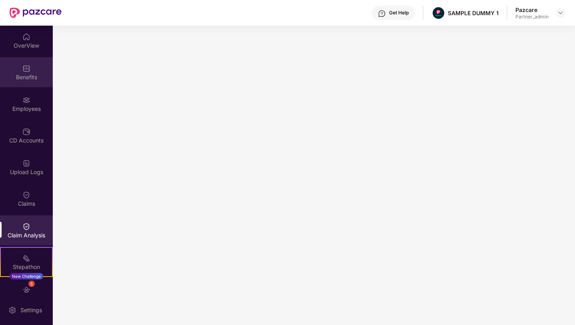
click at [30, 74] on div "Benefits" at bounding box center [26, 77] width 53 height 8
